Goal: Find specific page/section: Find specific page/section

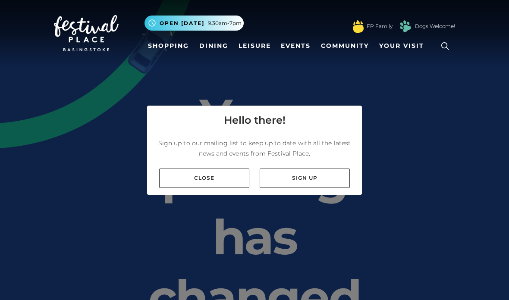
click at [230, 188] on link "Close" at bounding box center [204, 178] width 90 height 19
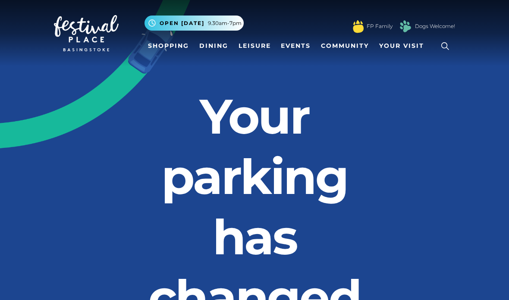
click at [449, 42] on icon at bounding box center [444, 46] width 13 height 13
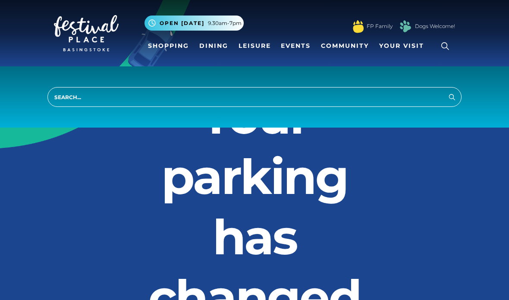
click at [393, 103] on input "search" at bounding box center [254, 97] width 414 height 20
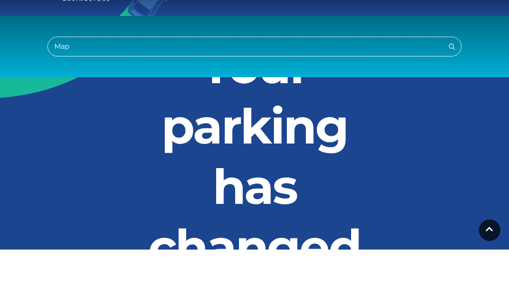
type input "Map"
click at [452, 91] on button "Search" at bounding box center [452, 96] width 10 height 11
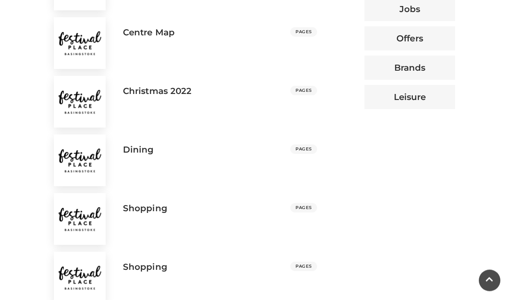
scroll to position [480, 0]
click at [261, 209] on div "Shopping PAGES" at bounding box center [219, 210] width 207 height 14
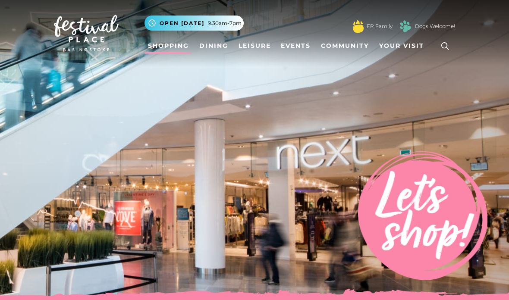
click at [443, 50] on icon at bounding box center [444, 46] width 13 height 13
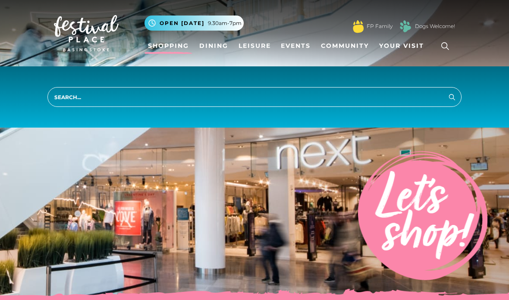
click at [393, 103] on input "search" at bounding box center [254, 97] width 414 height 20
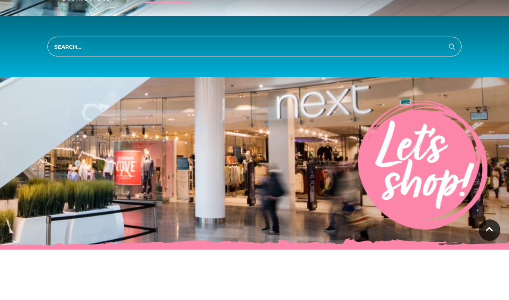
scroll to position [50, 0]
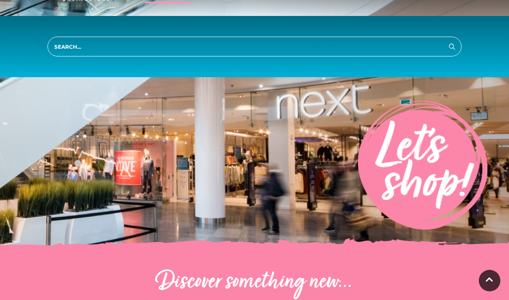
click at [373, 133] on img at bounding box center [422, 164] width 129 height 129
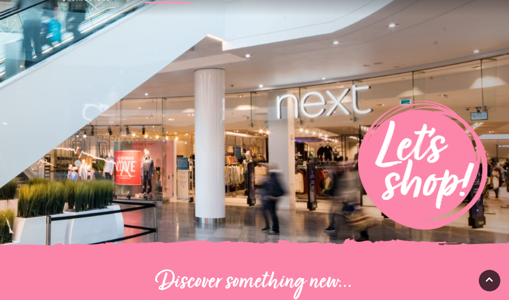
scroll to position [0, 0]
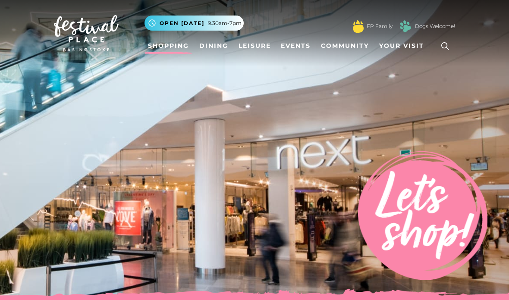
click at [293, 50] on link "Events" at bounding box center [295, 46] width 37 height 16
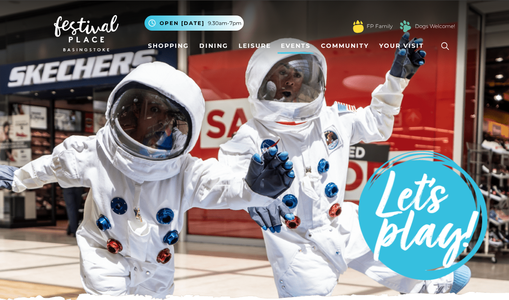
click at [361, 49] on link "Community" at bounding box center [344, 46] width 55 height 16
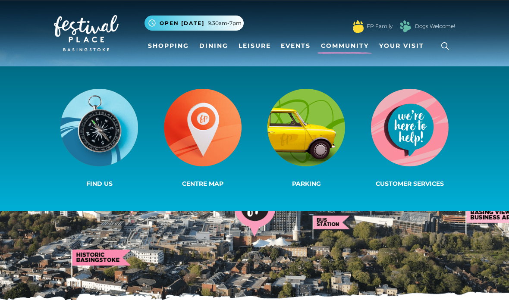
click at [409, 49] on span "Your Visit" at bounding box center [401, 45] width 45 height 9
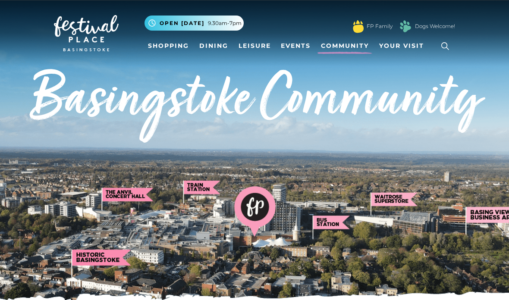
click at [409, 51] on link "Your Visit" at bounding box center [403, 46] width 56 height 16
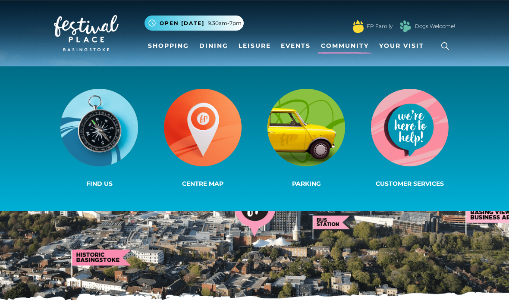
click at [412, 246] on img at bounding box center [254, 151] width 509 height 302
